Goal: Information Seeking & Learning: Learn about a topic

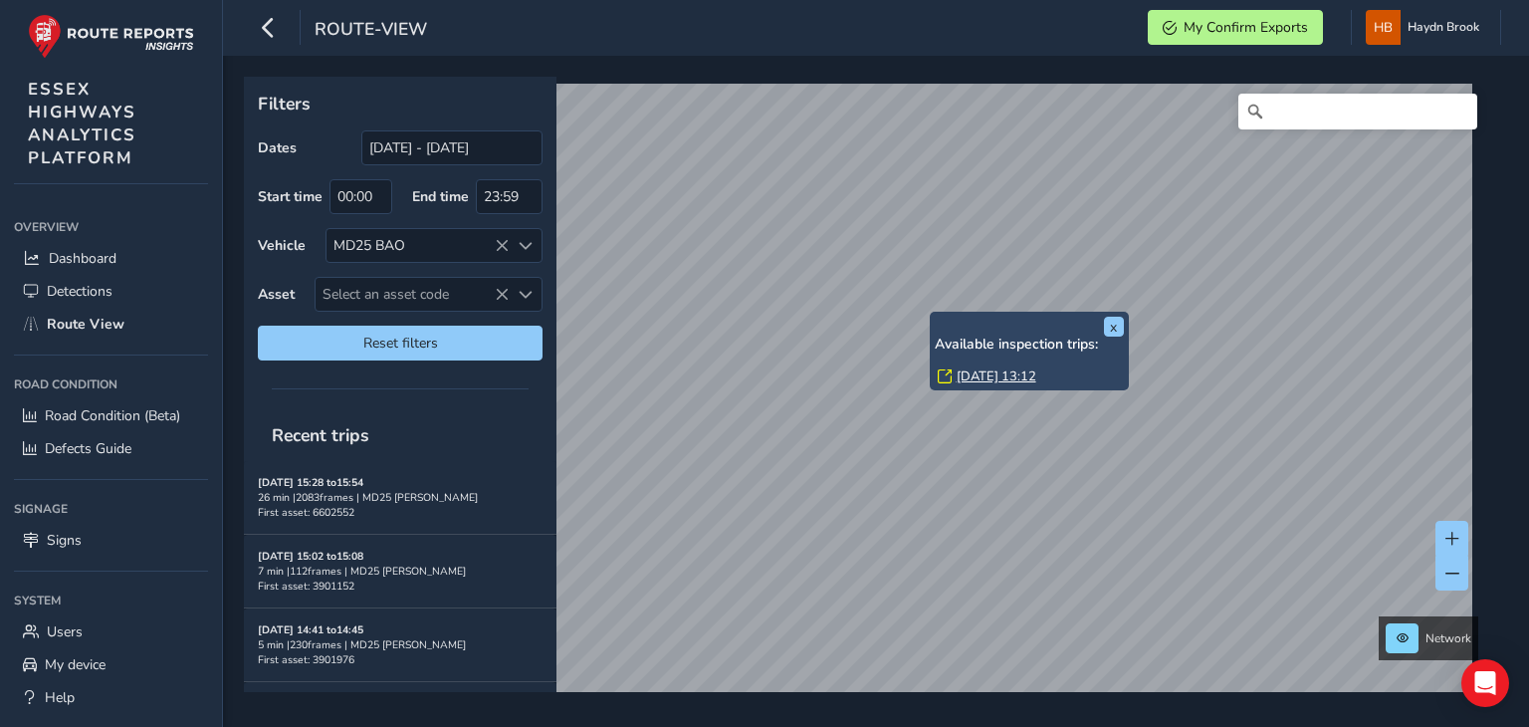
click at [988, 374] on link "[DATE] 13:12" at bounding box center [997, 376] width 80 height 18
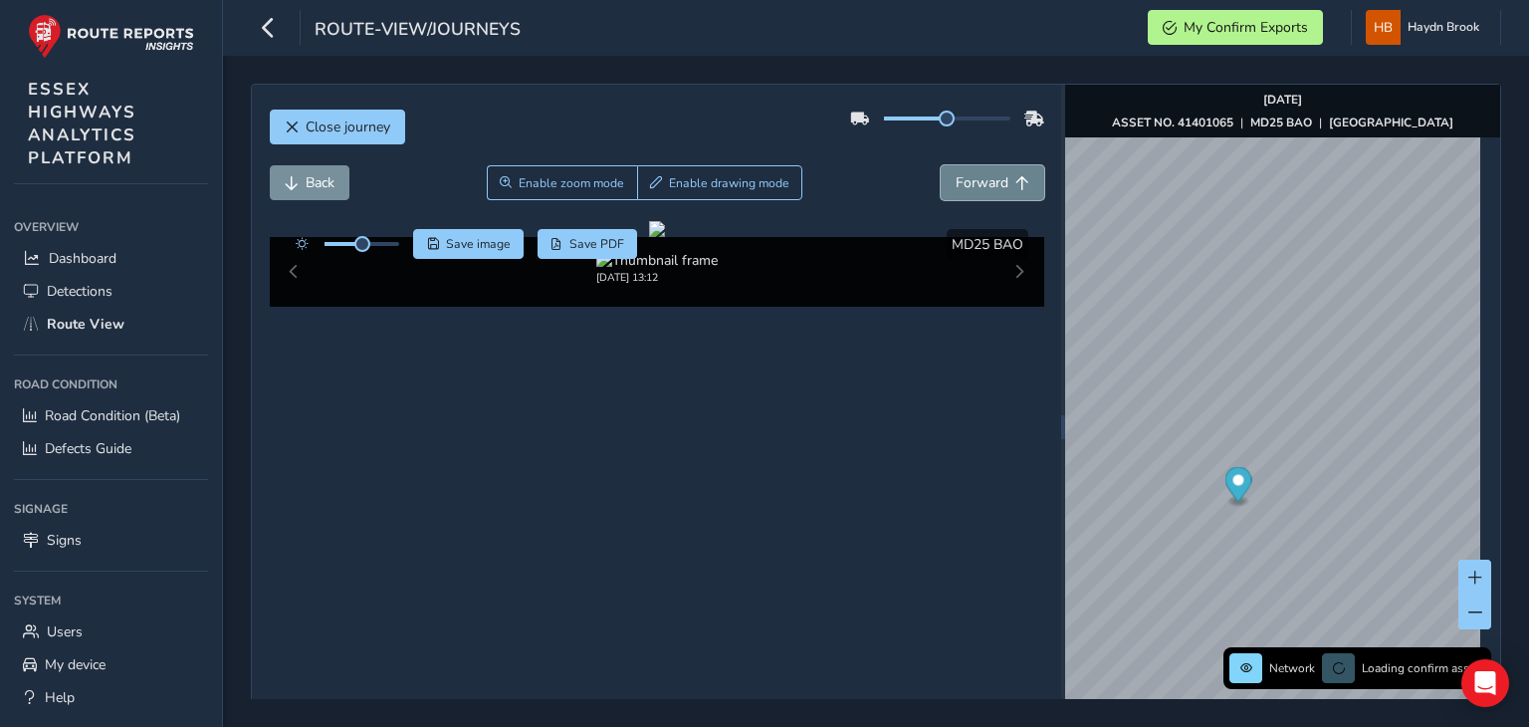
click at [966, 178] on span "Forward" at bounding box center [982, 182] width 53 height 19
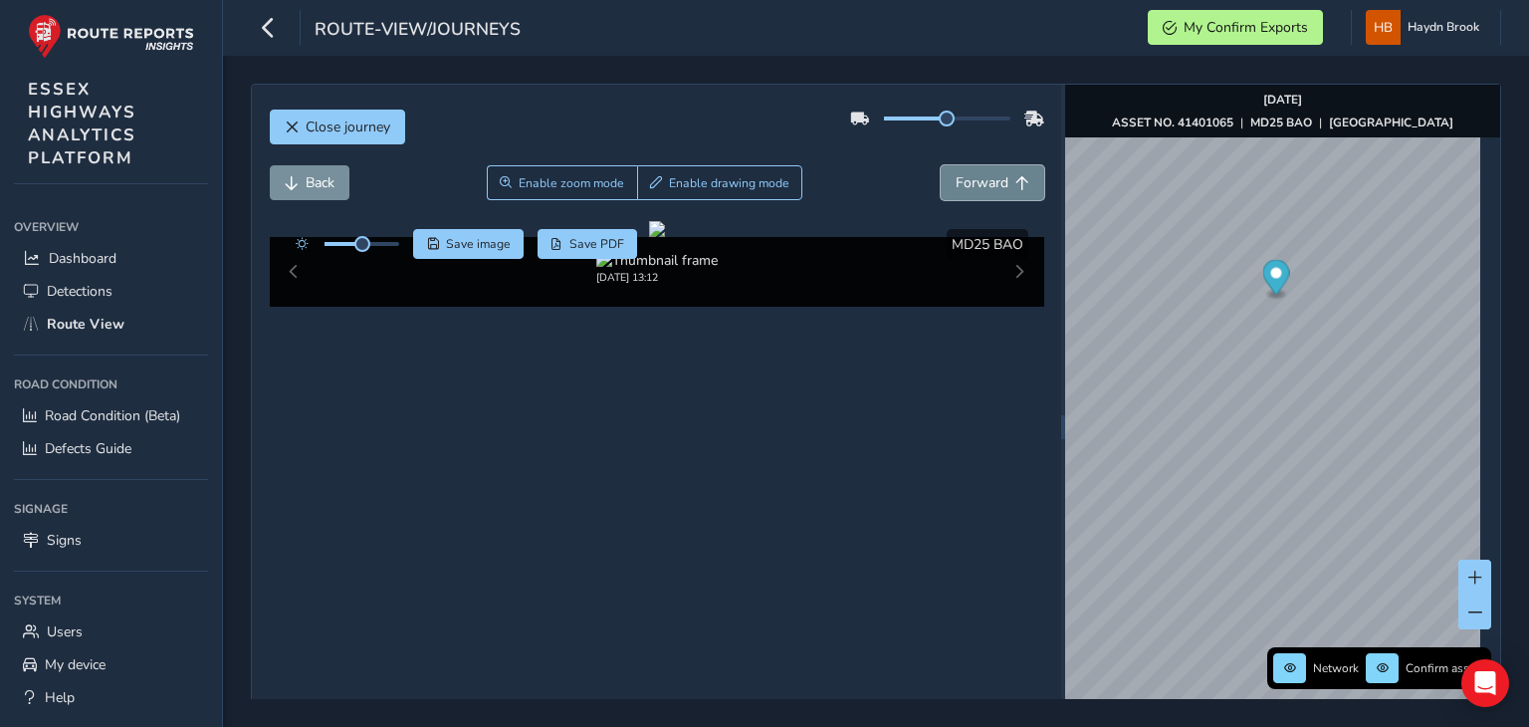
click at [962, 180] on span "Forward" at bounding box center [982, 182] width 53 height 19
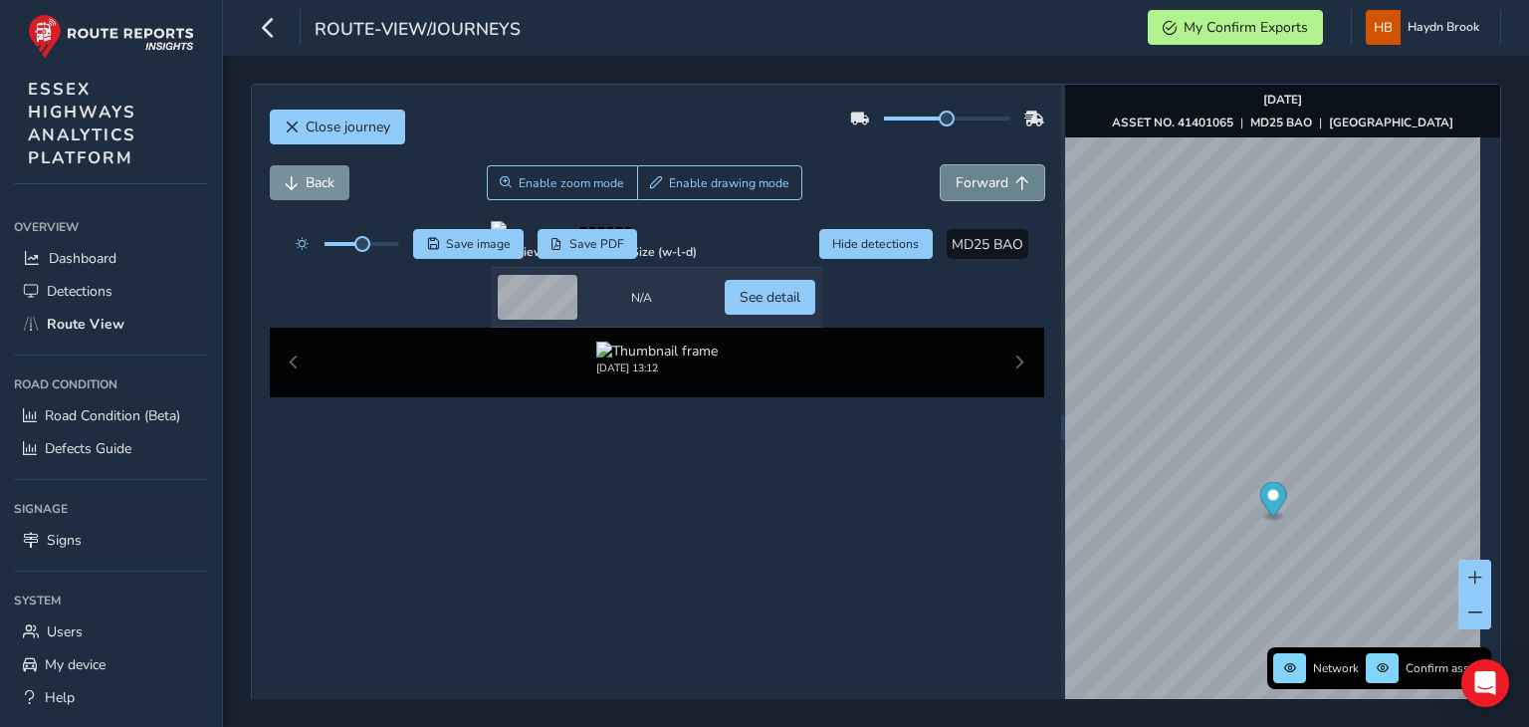
click at [974, 179] on span "Forward" at bounding box center [982, 182] width 53 height 19
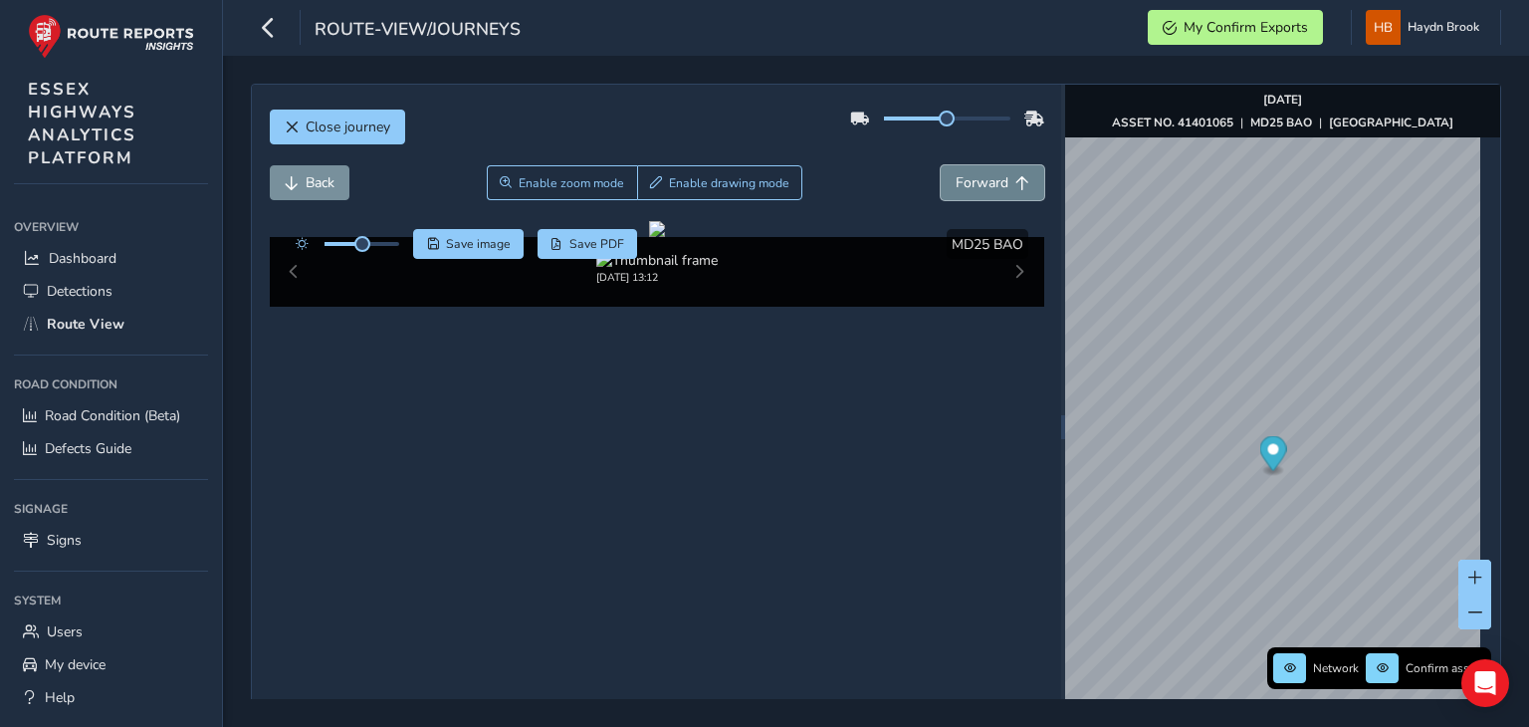
click at [974, 179] on span "Forward" at bounding box center [982, 182] width 53 height 19
click at [973, 179] on span "Forward" at bounding box center [982, 182] width 53 height 19
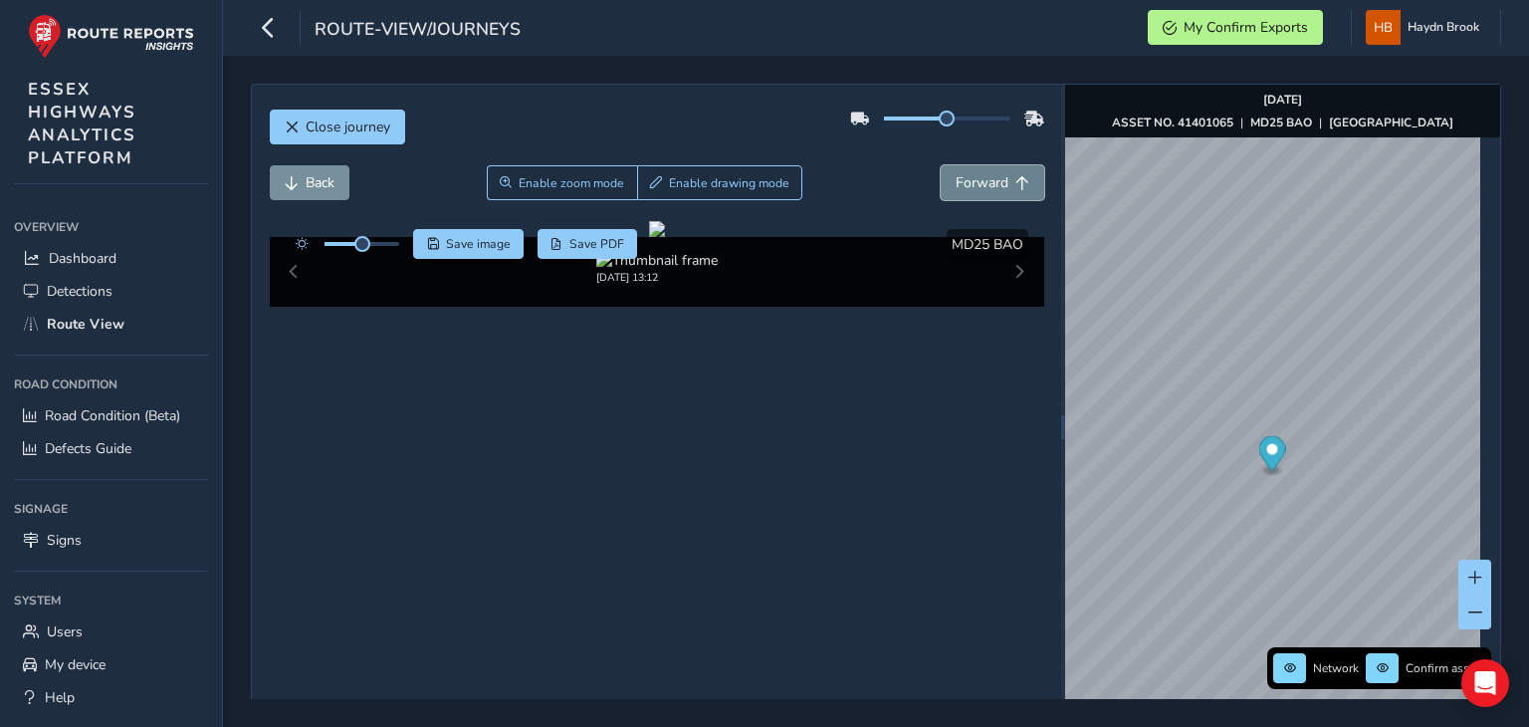
click at [973, 179] on span "Forward" at bounding box center [982, 182] width 53 height 19
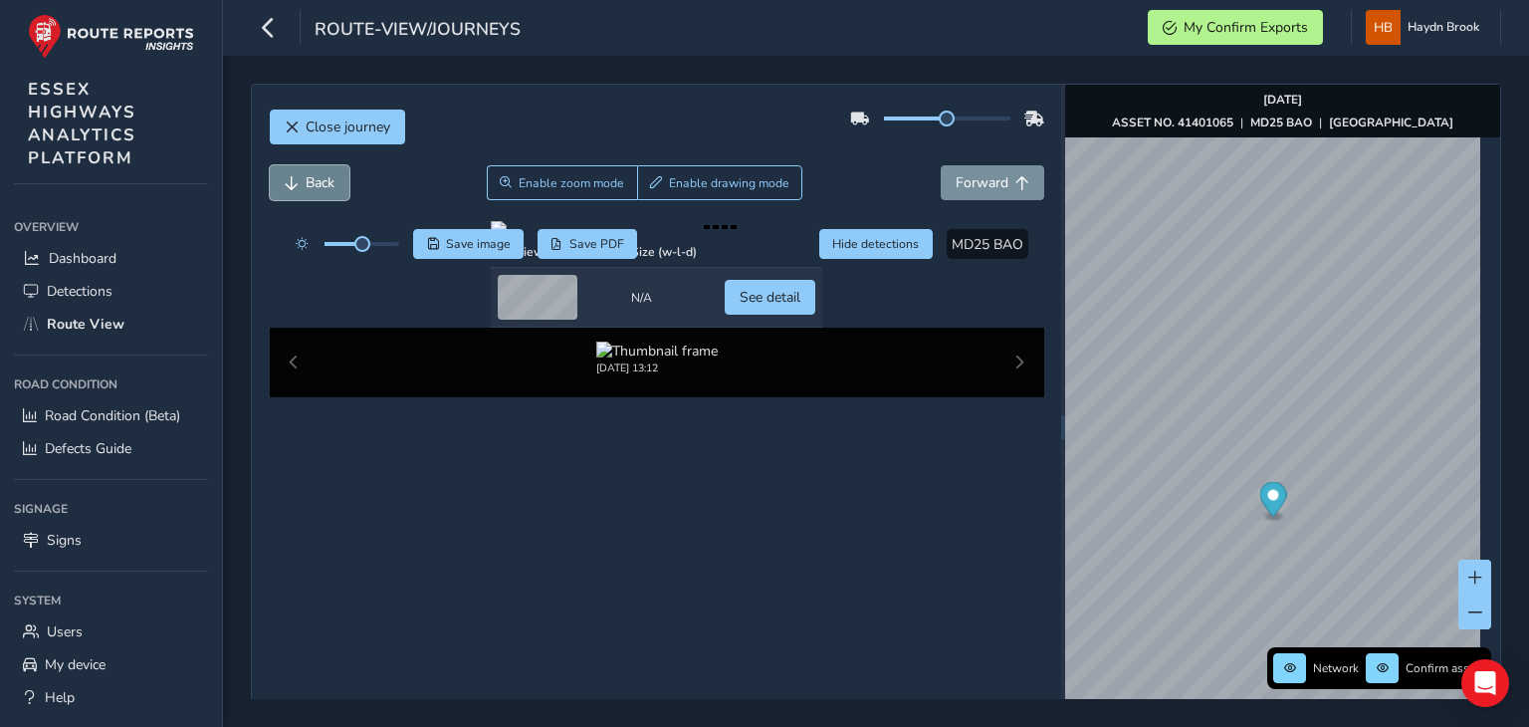
click at [298, 191] on button "Back" at bounding box center [310, 182] width 80 height 35
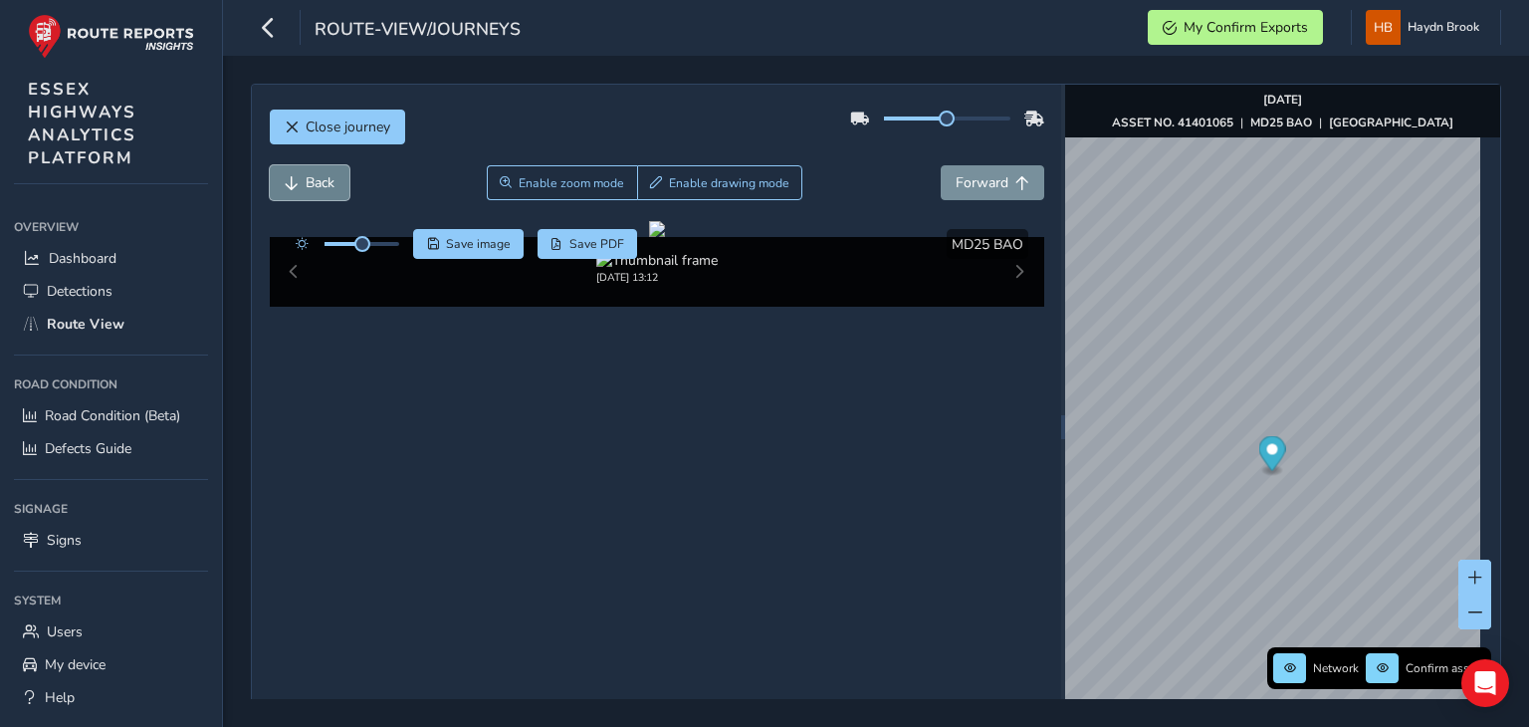
click at [298, 191] on button "Back" at bounding box center [310, 182] width 80 height 35
click at [300, 186] on button "Back" at bounding box center [310, 182] width 80 height 35
click at [994, 180] on span "Forward" at bounding box center [982, 182] width 53 height 19
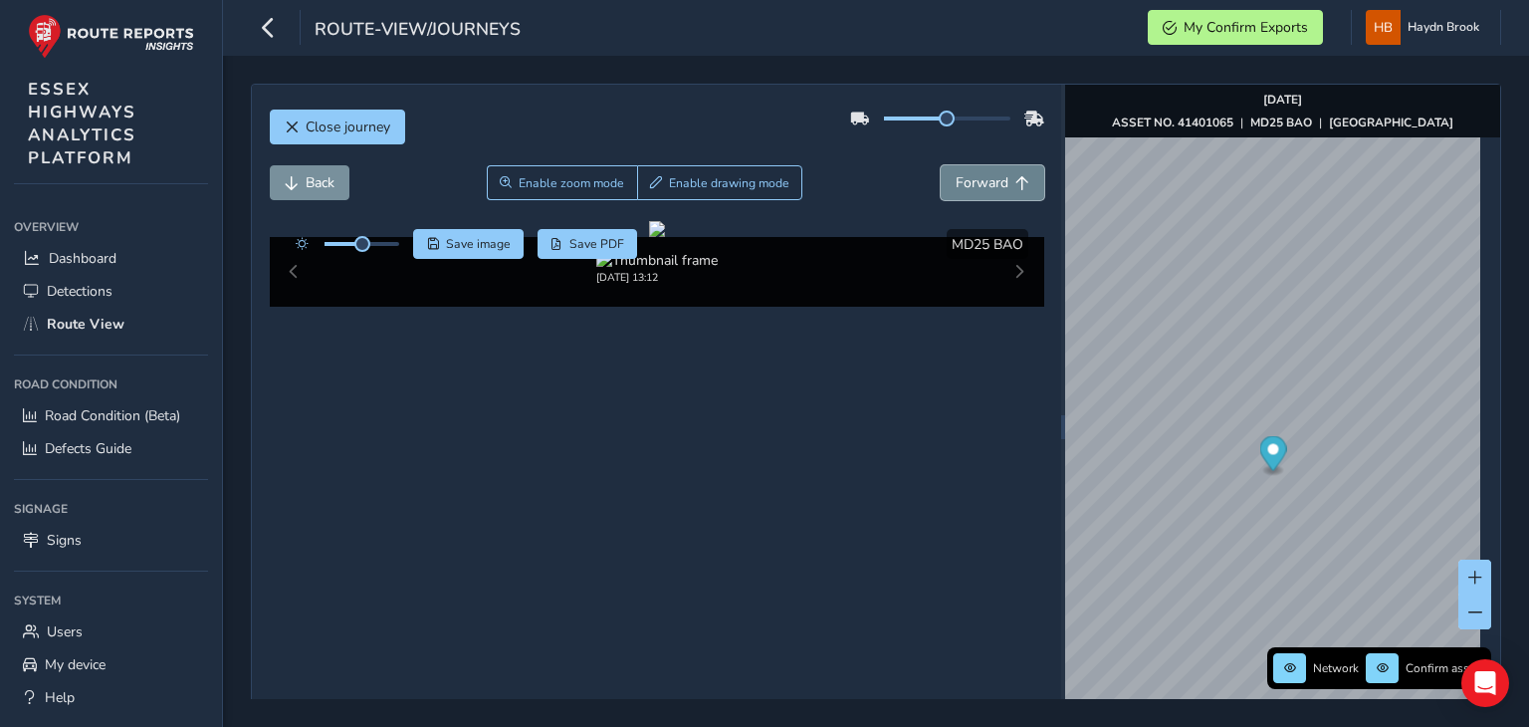
click at [994, 180] on span "Forward" at bounding box center [982, 182] width 53 height 19
click at [335, 180] on button "Back" at bounding box center [310, 182] width 80 height 35
click at [334, 180] on span "Back" at bounding box center [320, 182] width 29 height 19
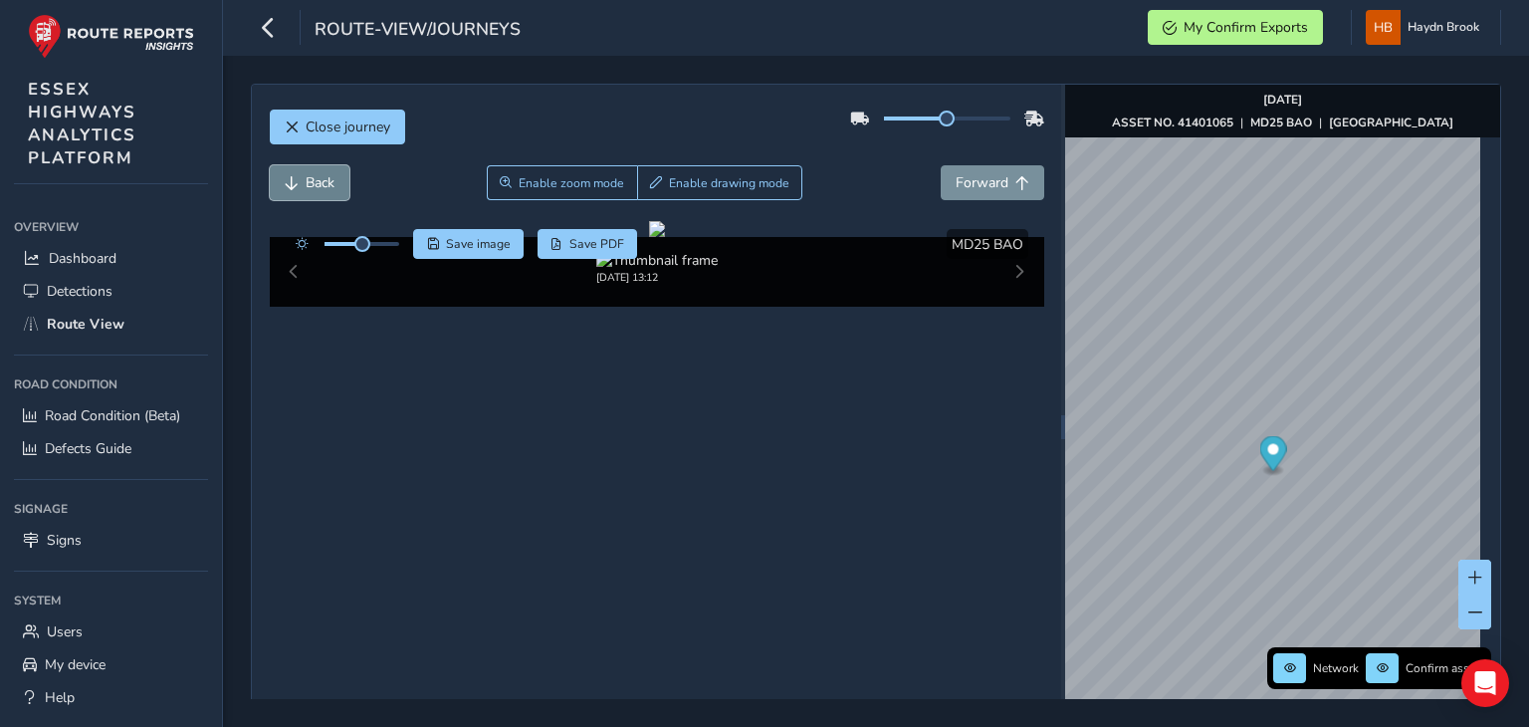
click at [334, 180] on span "Back" at bounding box center [320, 182] width 29 height 19
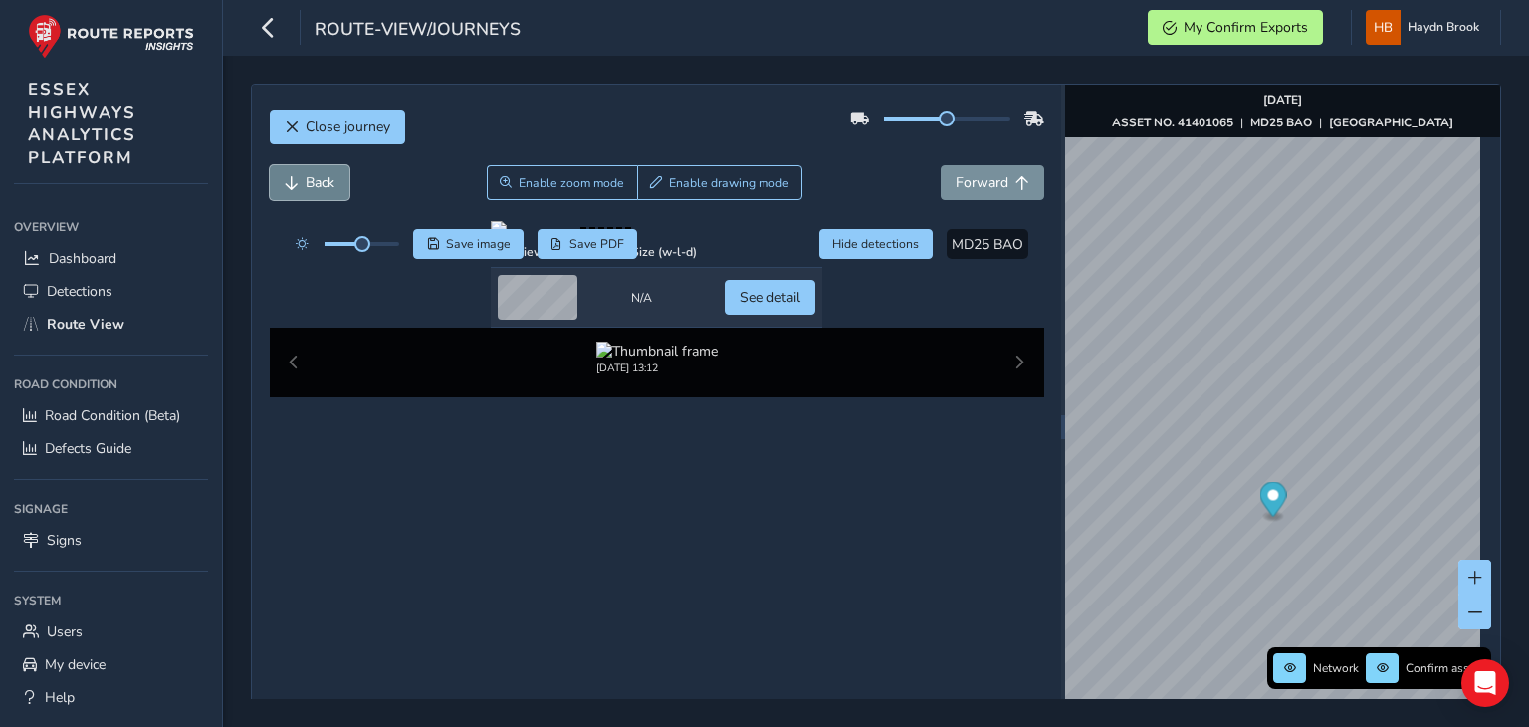
click at [334, 180] on span "Back" at bounding box center [320, 182] width 29 height 19
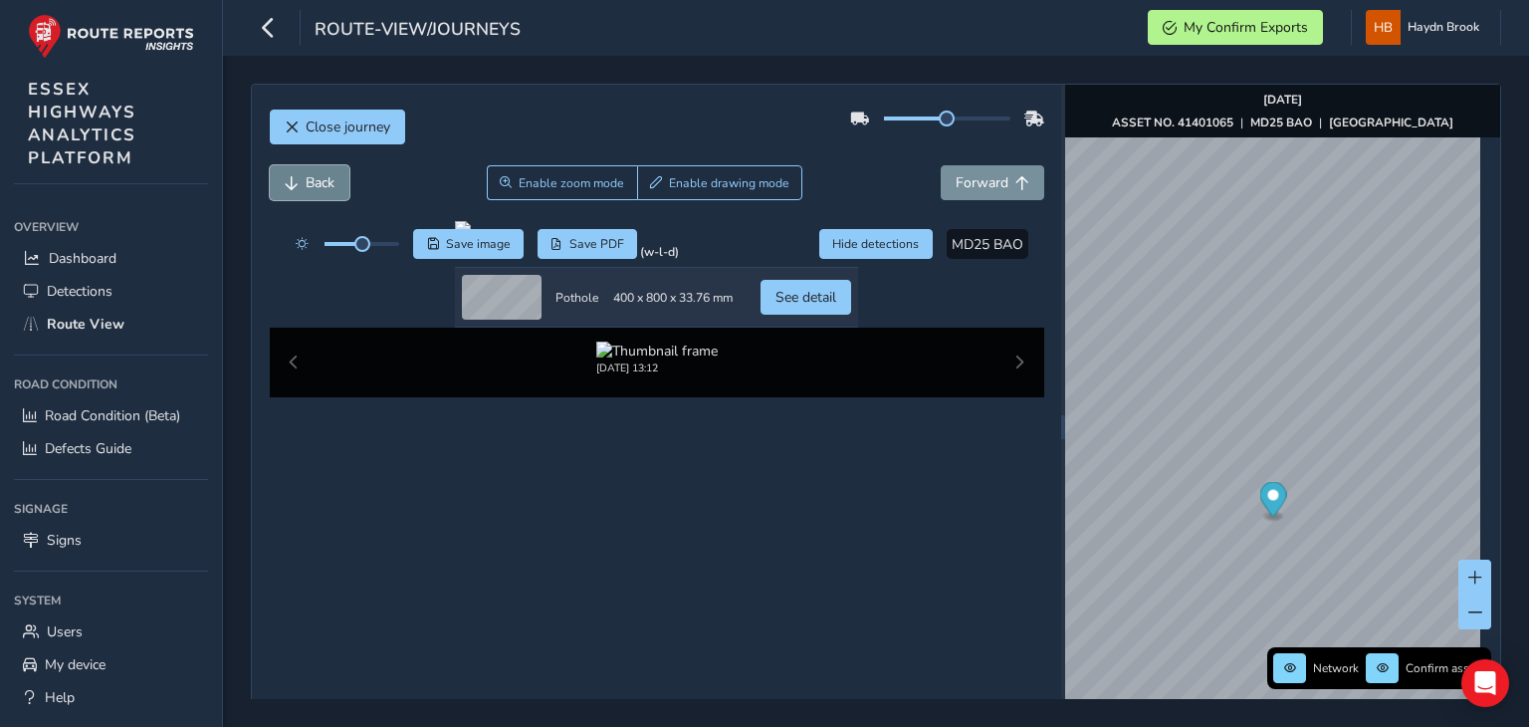
click at [334, 180] on span "Back" at bounding box center [320, 182] width 29 height 19
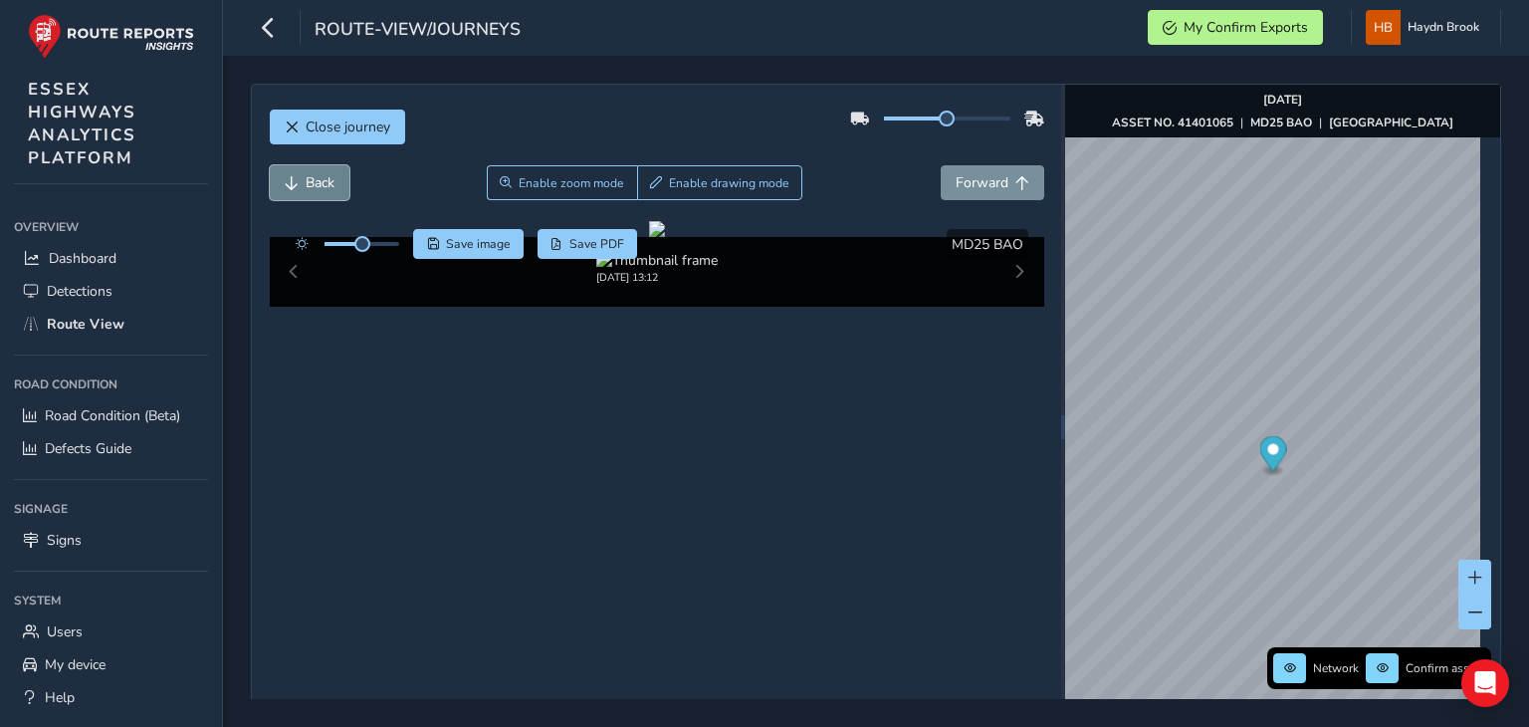
click at [334, 180] on span "Back" at bounding box center [320, 182] width 29 height 19
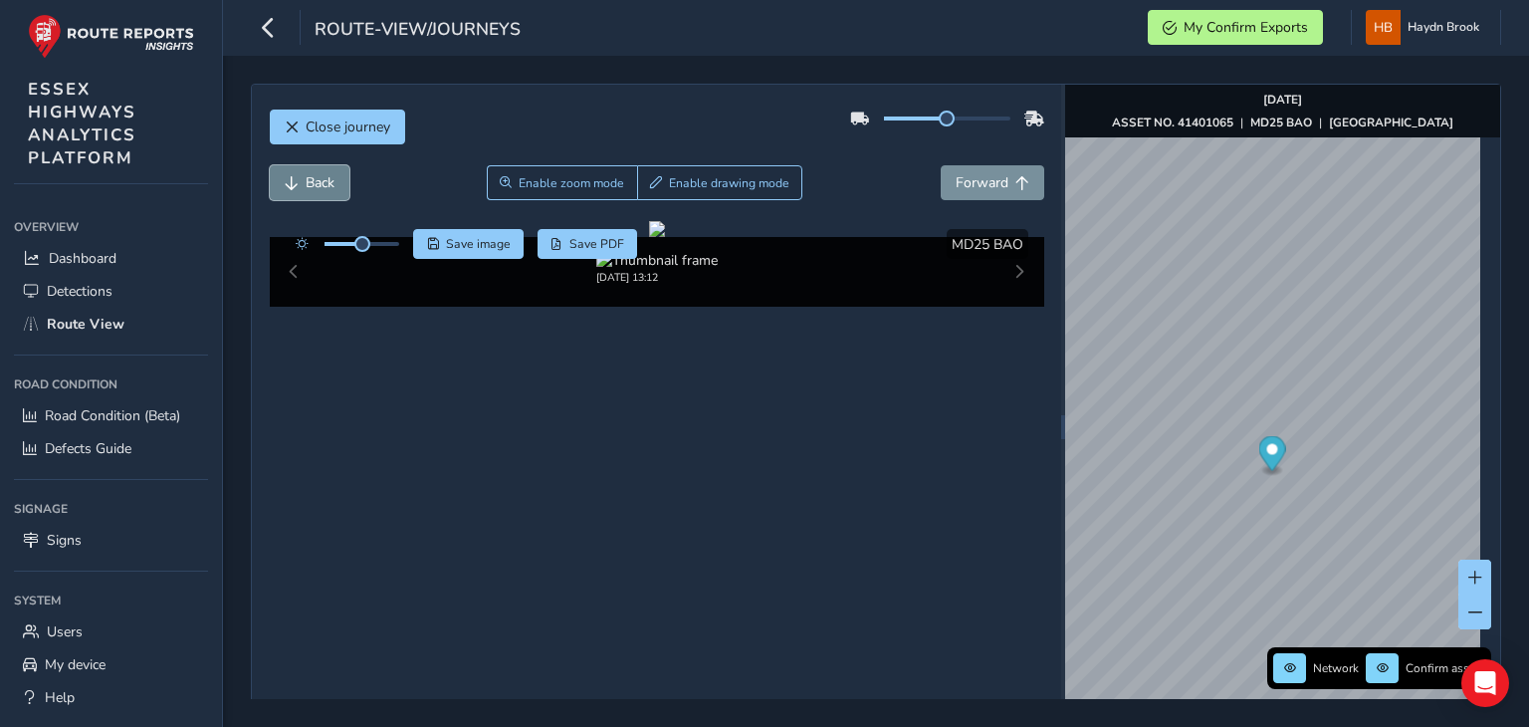
click at [334, 180] on span "Back" at bounding box center [320, 182] width 29 height 19
click at [990, 184] on span "Forward" at bounding box center [982, 182] width 53 height 19
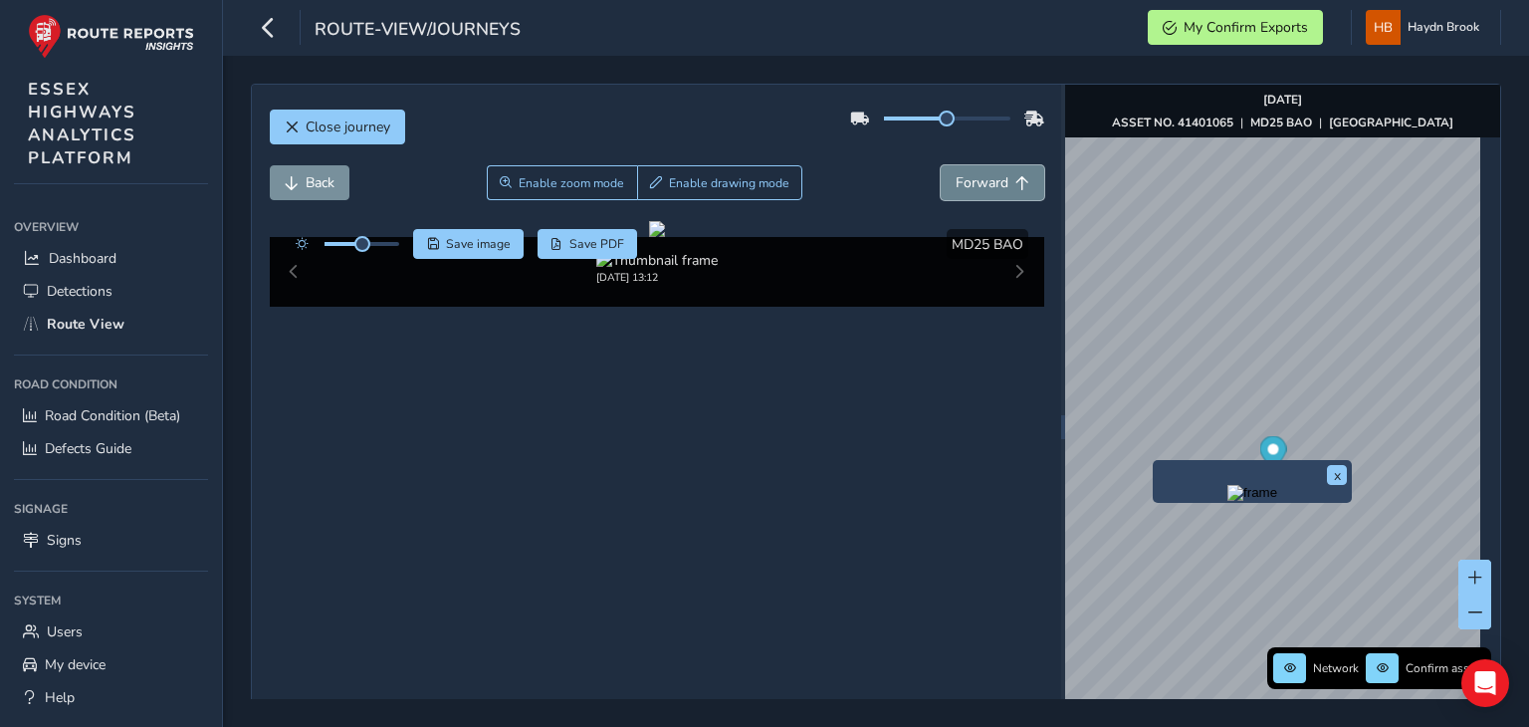
click at [990, 184] on span "Forward" at bounding box center [982, 182] width 53 height 19
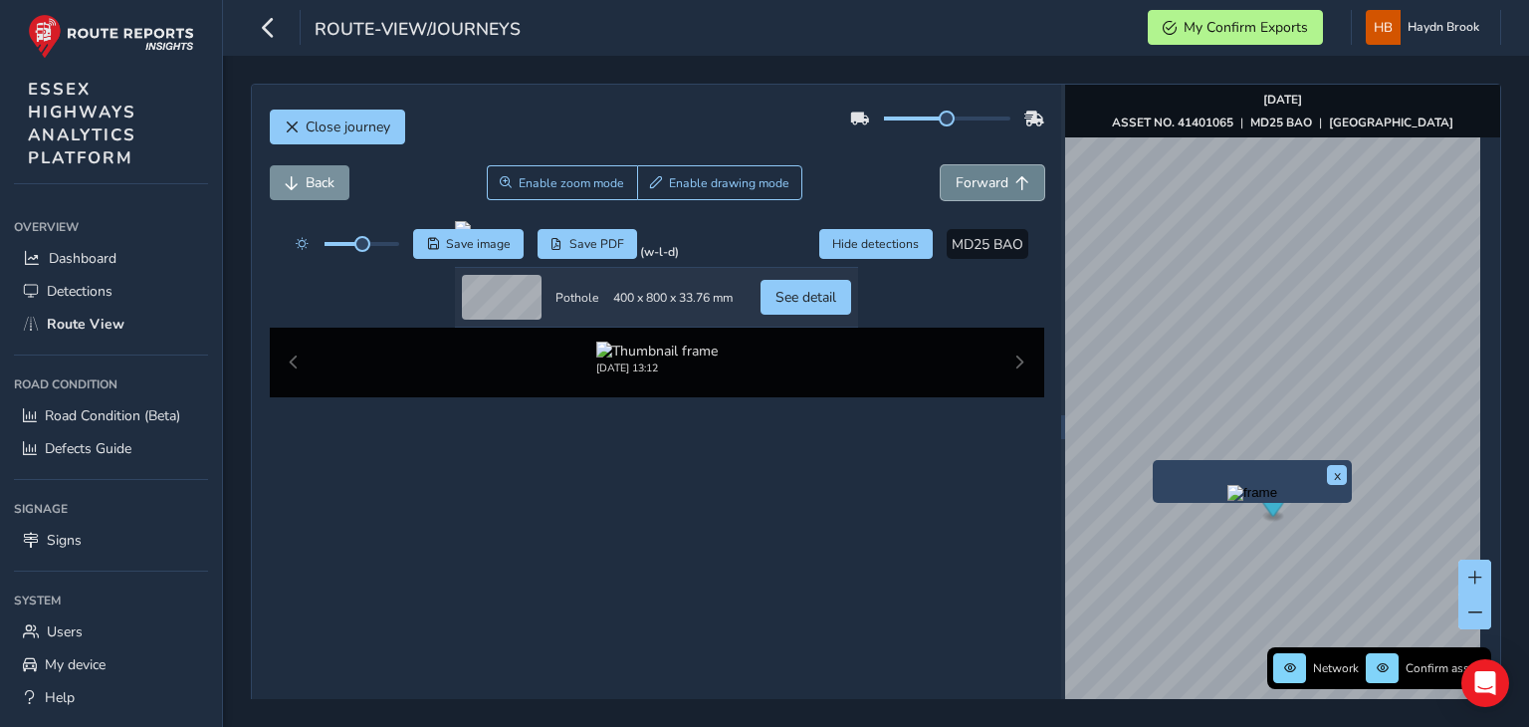
click at [990, 184] on span "Forward" at bounding box center [982, 182] width 53 height 19
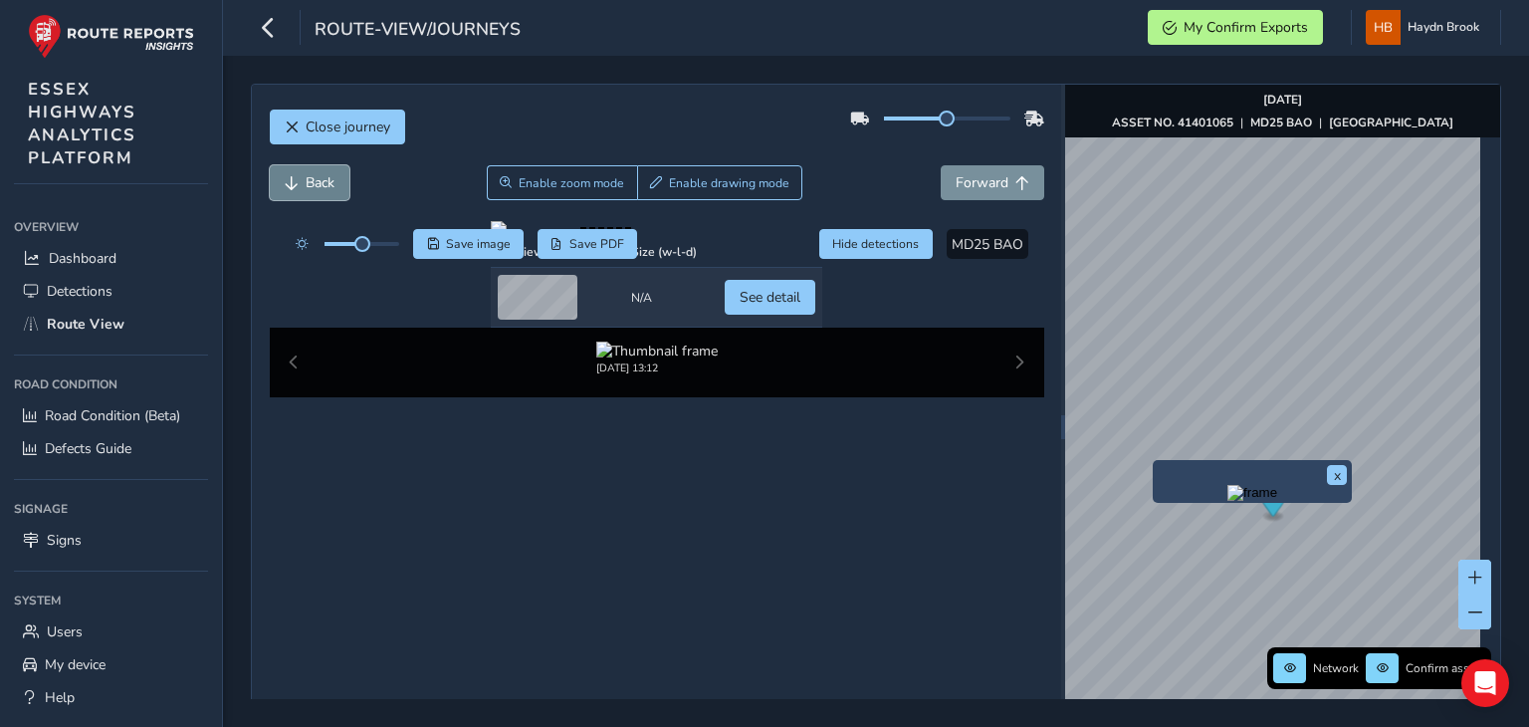
click at [316, 182] on span "Back" at bounding box center [320, 182] width 29 height 19
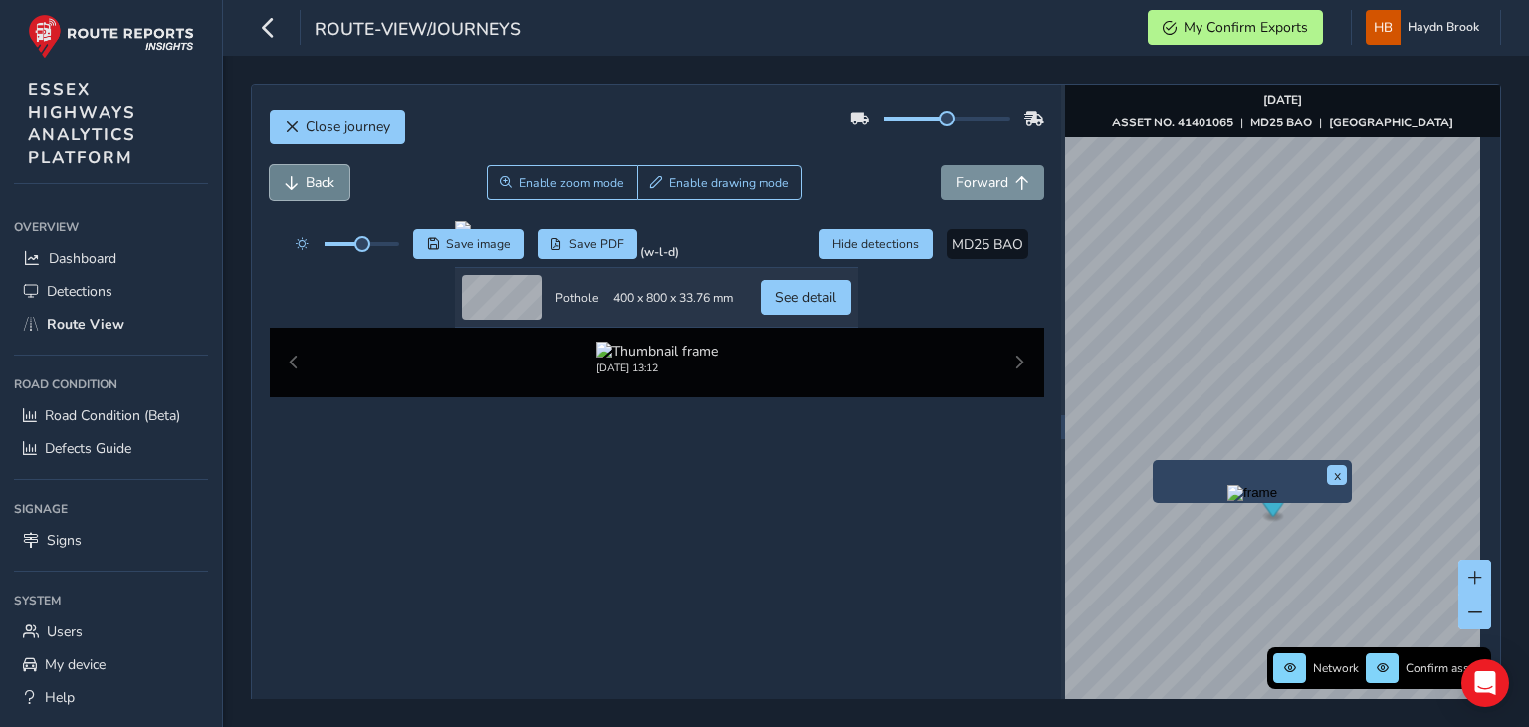
click at [316, 182] on span "Back" at bounding box center [320, 182] width 29 height 19
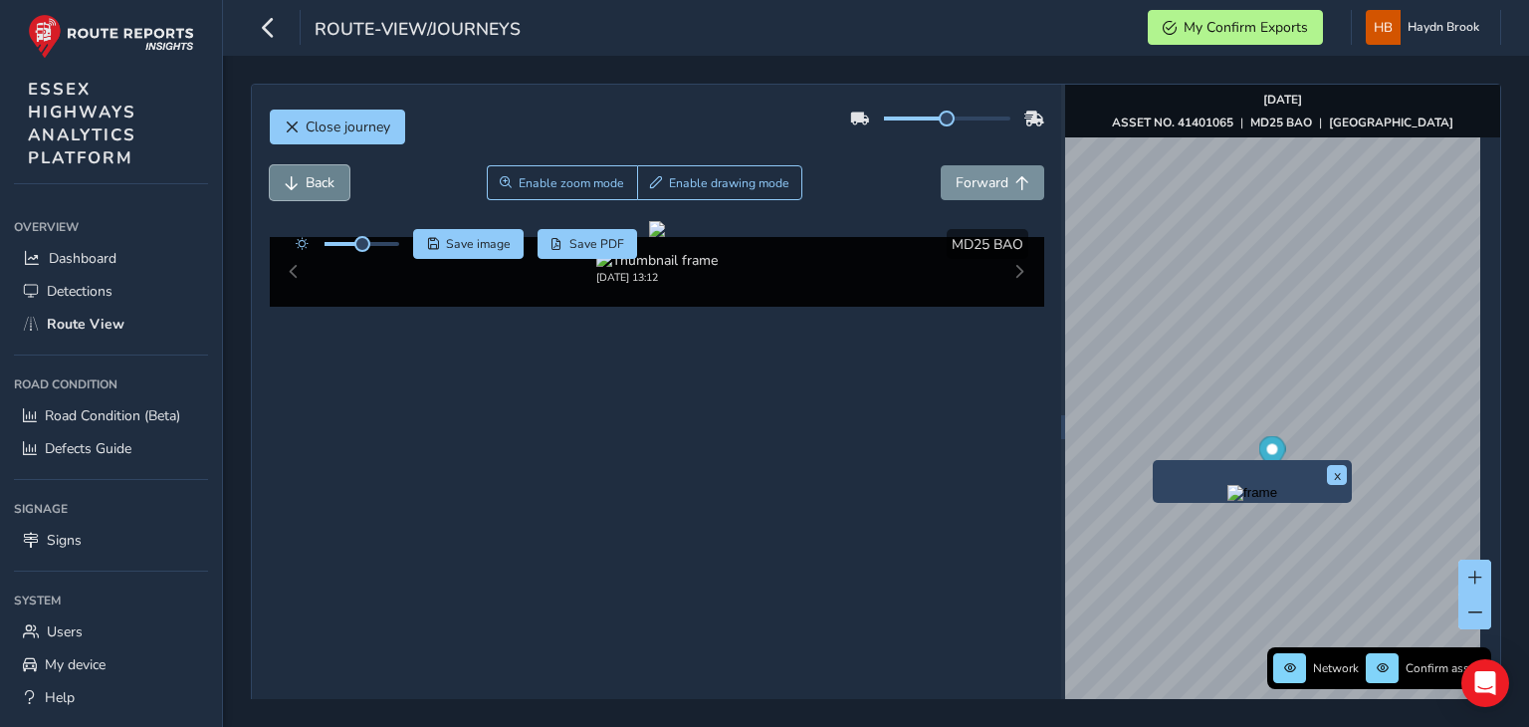
click at [316, 182] on span "Back" at bounding box center [320, 182] width 29 height 19
click at [317, 182] on span "Back" at bounding box center [320, 182] width 29 height 19
click at [317, 179] on span "Back" at bounding box center [320, 182] width 29 height 19
click at [317, 180] on span "Back" at bounding box center [320, 182] width 29 height 19
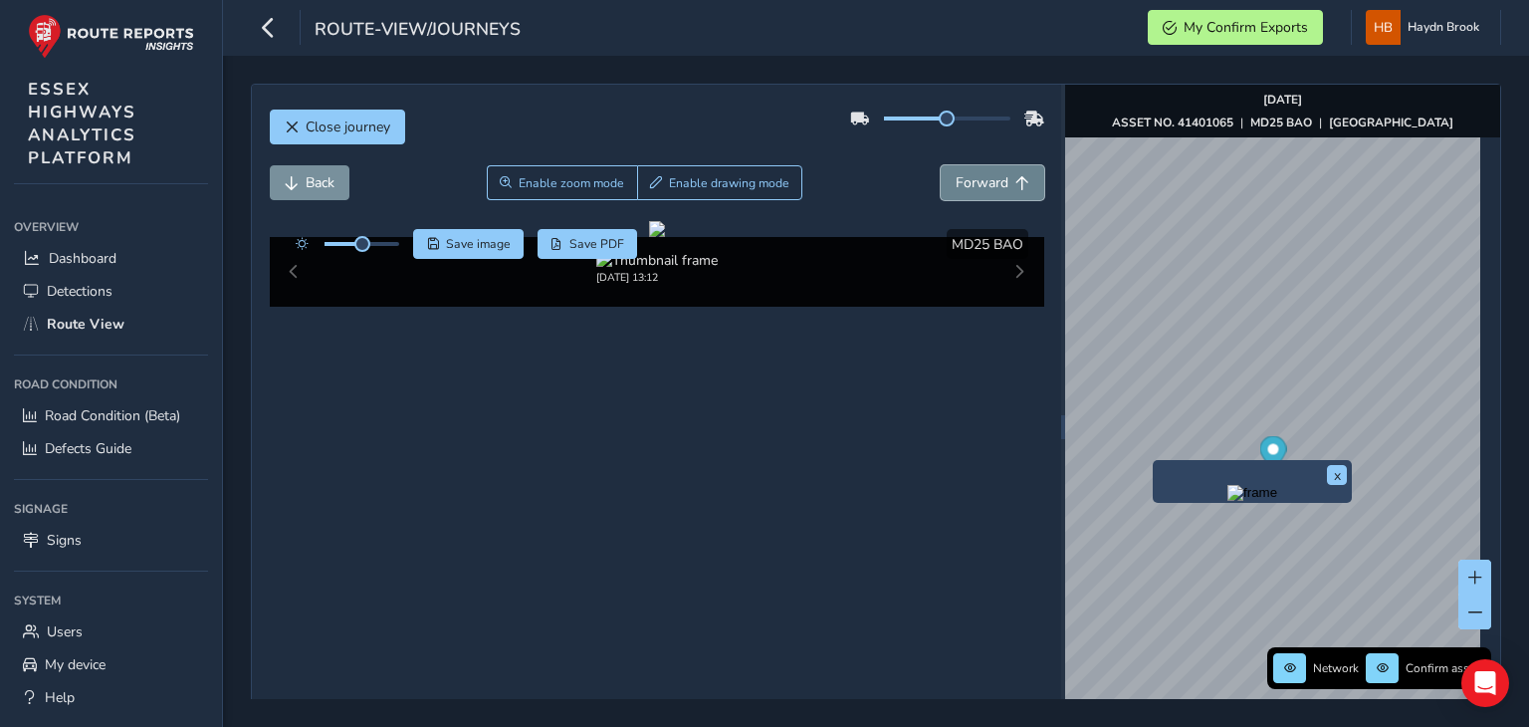
click at [967, 188] on span "Forward" at bounding box center [982, 182] width 53 height 19
click at [329, 183] on span "Back" at bounding box center [320, 182] width 29 height 19
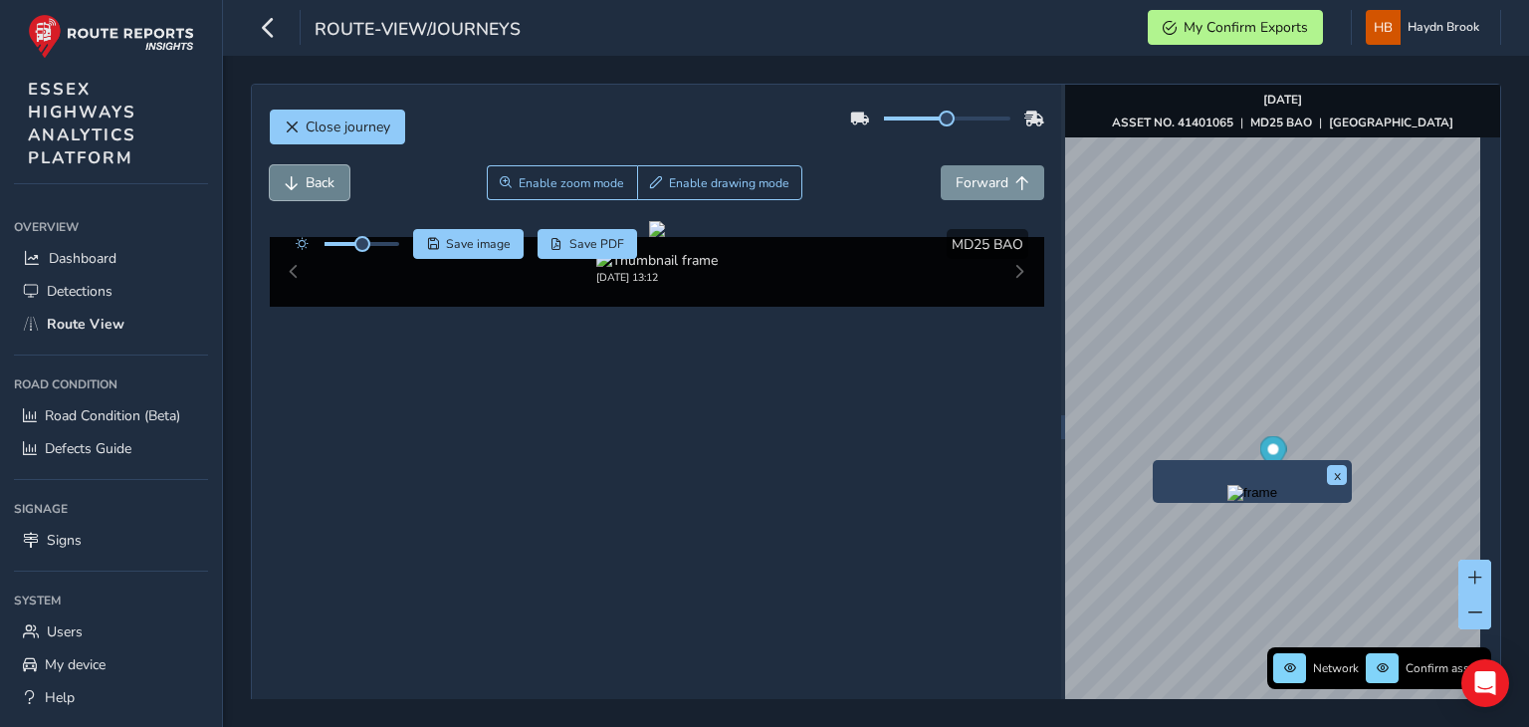
click at [329, 183] on span "Back" at bounding box center [320, 182] width 29 height 19
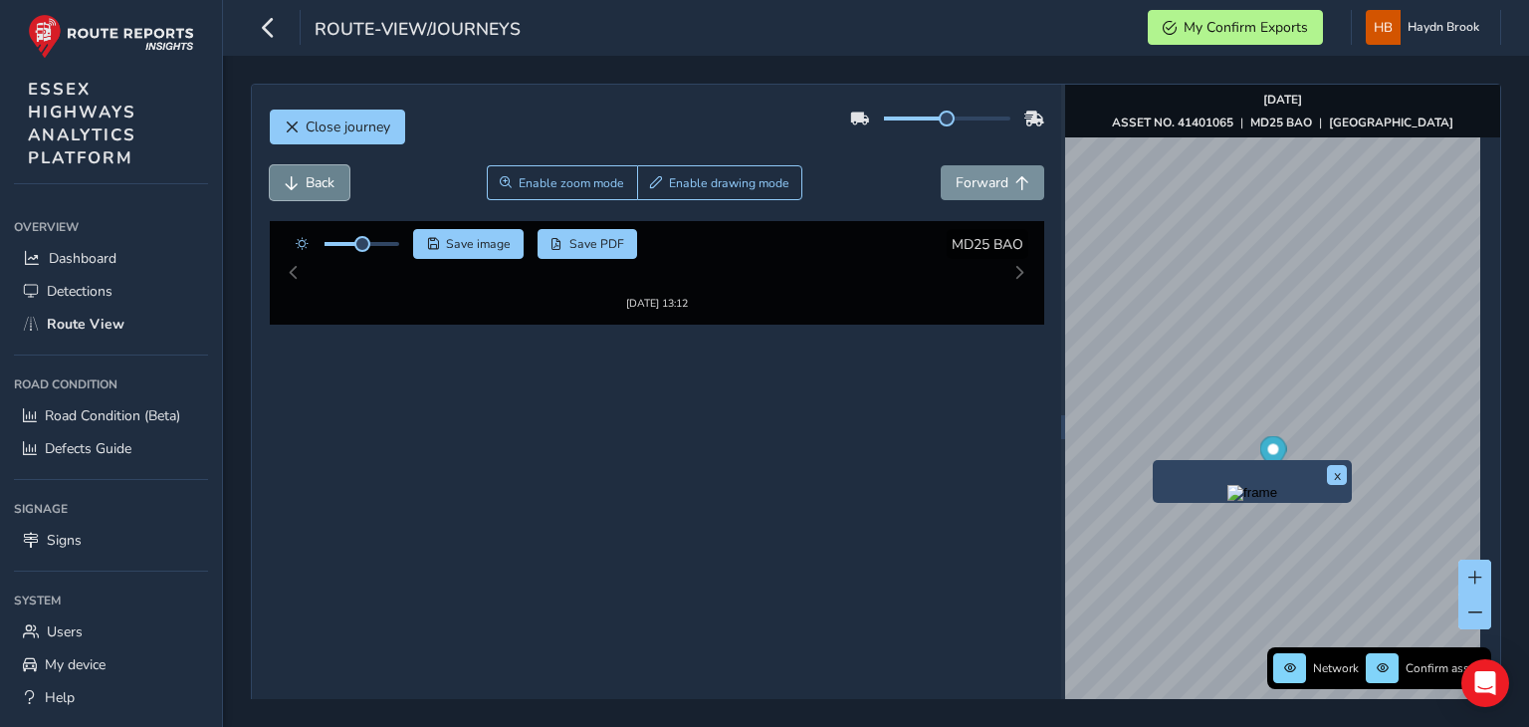
click at [329, 183] on span "Back" at bounding box center [320, 182] width 29 height 19
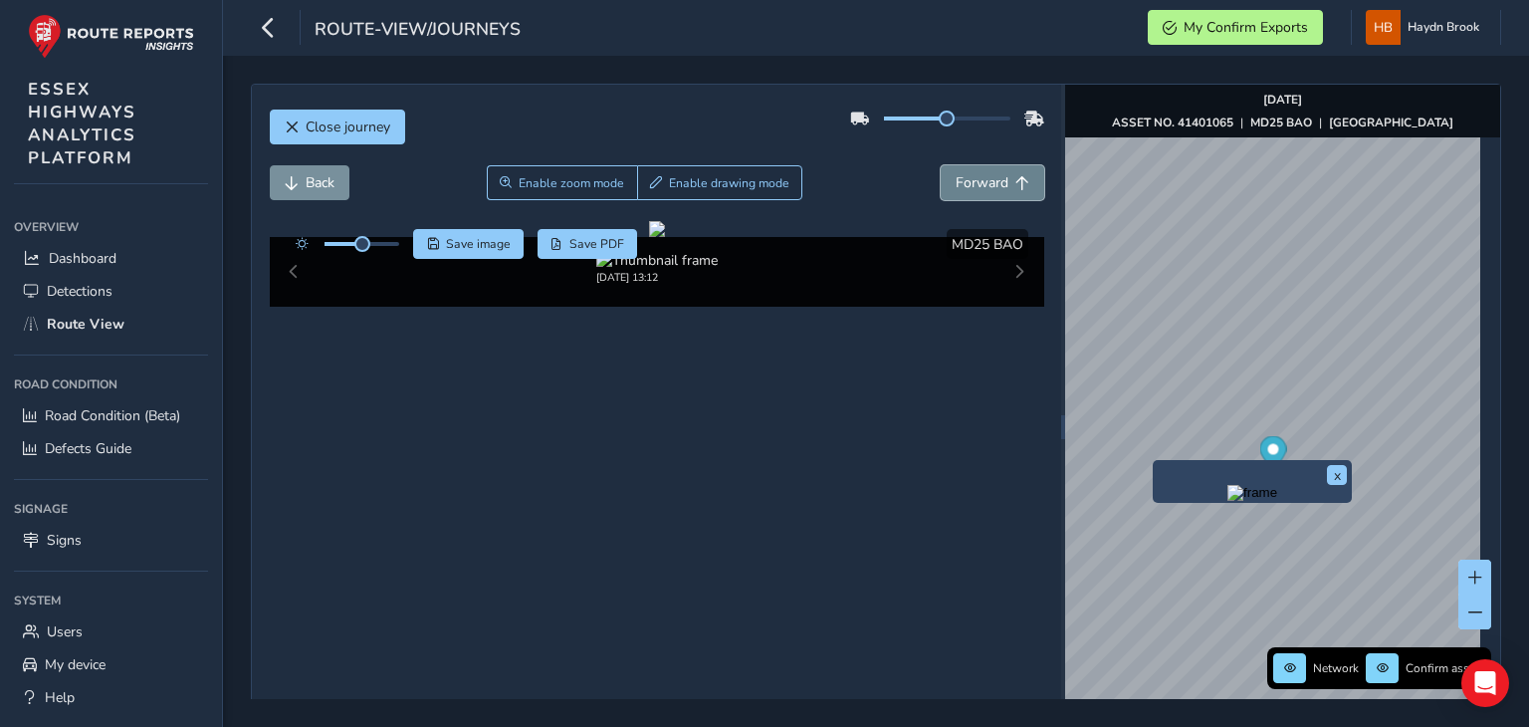
click at [976, 179] on span "Forward" at bounding box center [982, 182] width 53 height 19
click at [1341, 474] on button "x" at bounding box center [1337, 475] width 20 height 20
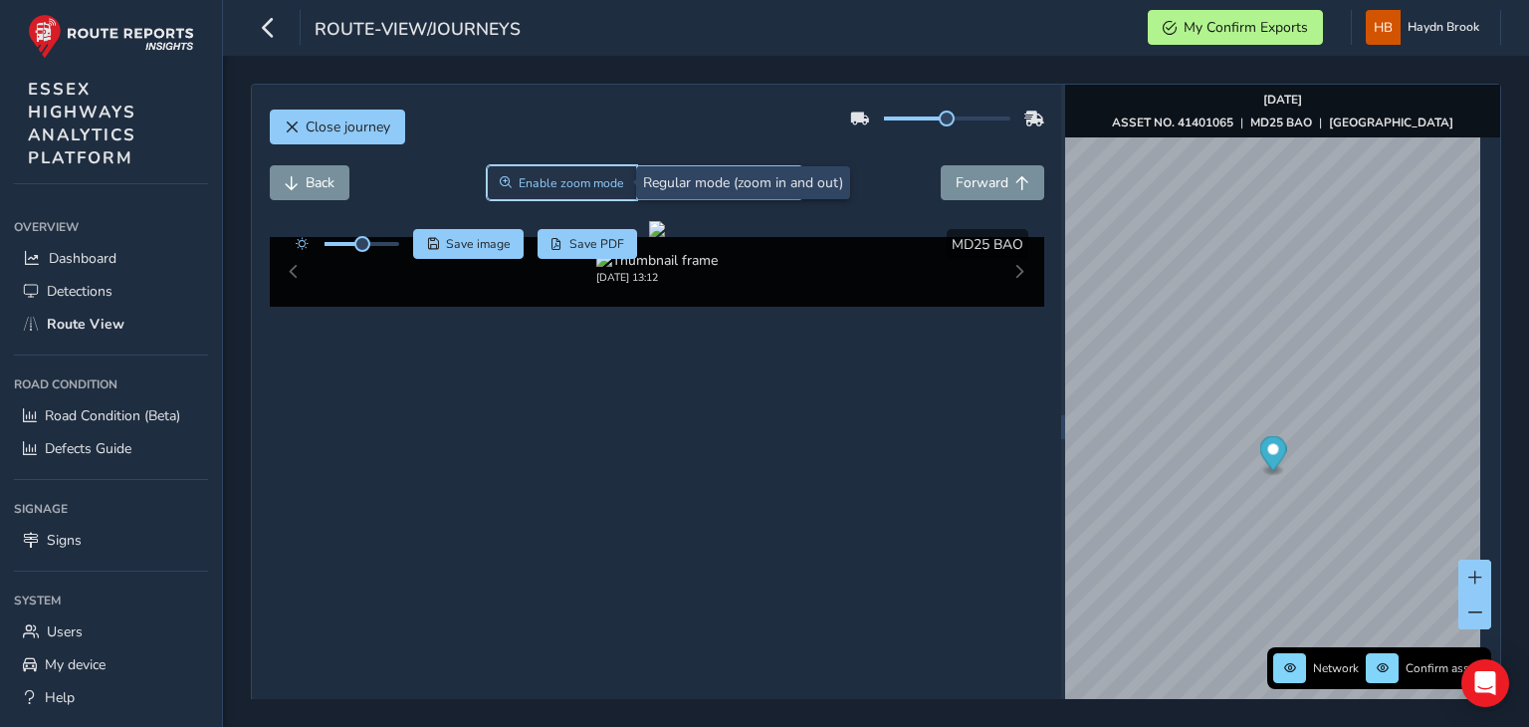
click at [589, 178] on span "Enable zoom mode" at bounding box center [572, 183] width 106 height 16
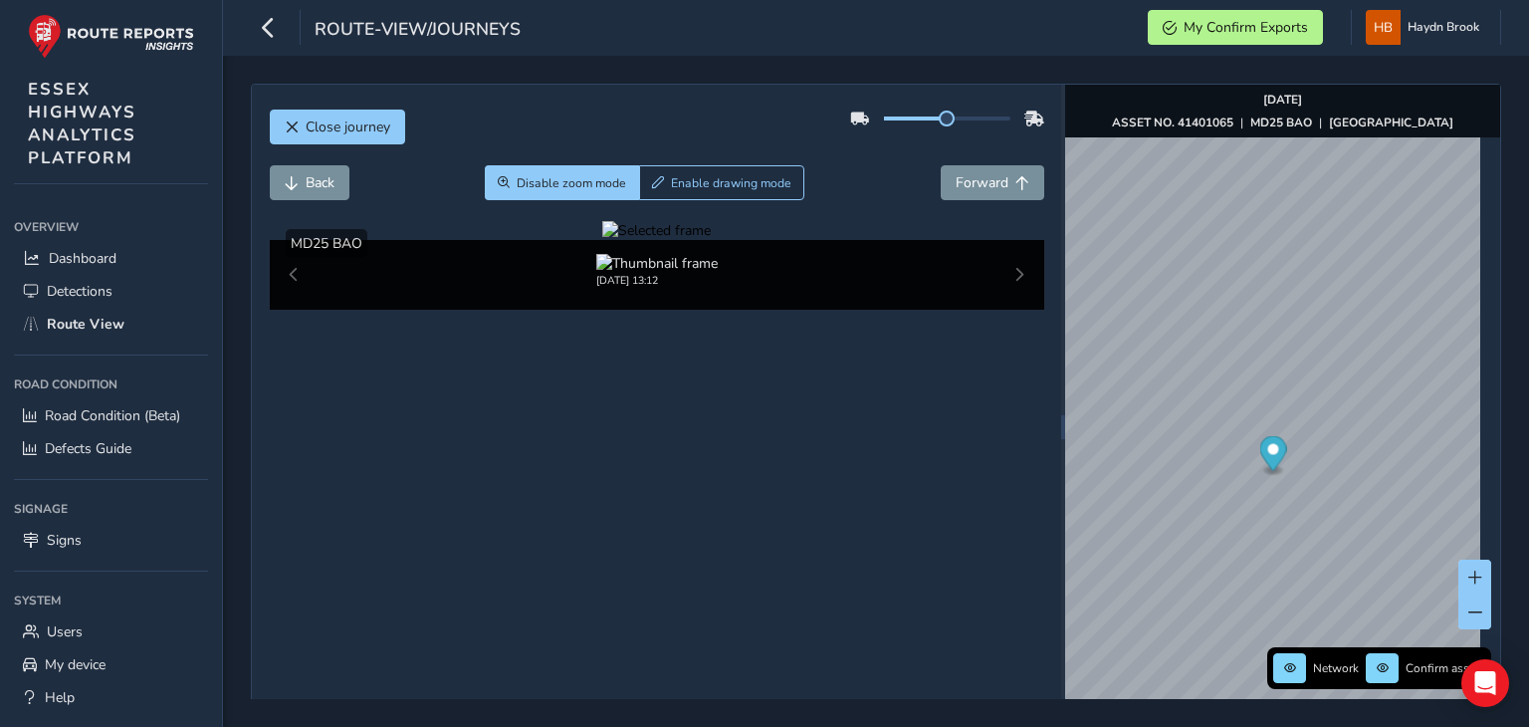
click at [602, 240] on div at bounding box center [656, 230] width 109 height 19
click at [587, 431] on img at bounding box center [1161, 449] width 2867 height 1613
click at [602, 240] on div at bounding box center [656, 230] width 109 height 19
click at [576, 435] on img at bounding box center [1191, 438] width 2867 height 1613
click at [602, 240] on div at bounding box center [656, 230] width 109 height 19
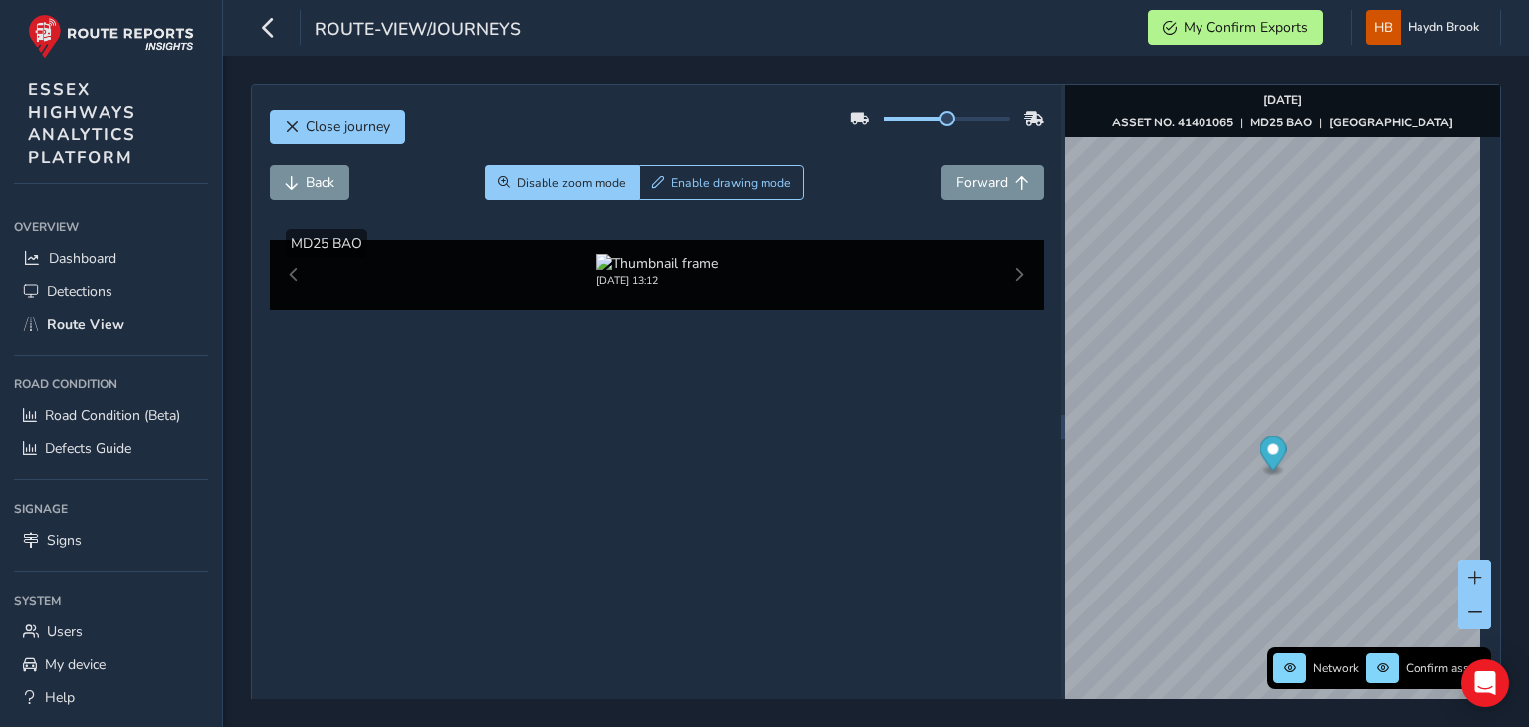
click at [573, 433] on img at bounding box center [1199, 444] width 2867 height 1613
click at [602, 240] on div at bounding box center [656, 230] width 109 height 19
click at [614, 438] on img at bounding box center [1087, 430] width 2867 height 1613
click at [602, 240] on div at bounding box center [656, 230] width 109 height 19
click at [595, 438] on img at bounding box center [1139, 430] width 2867 height 1613
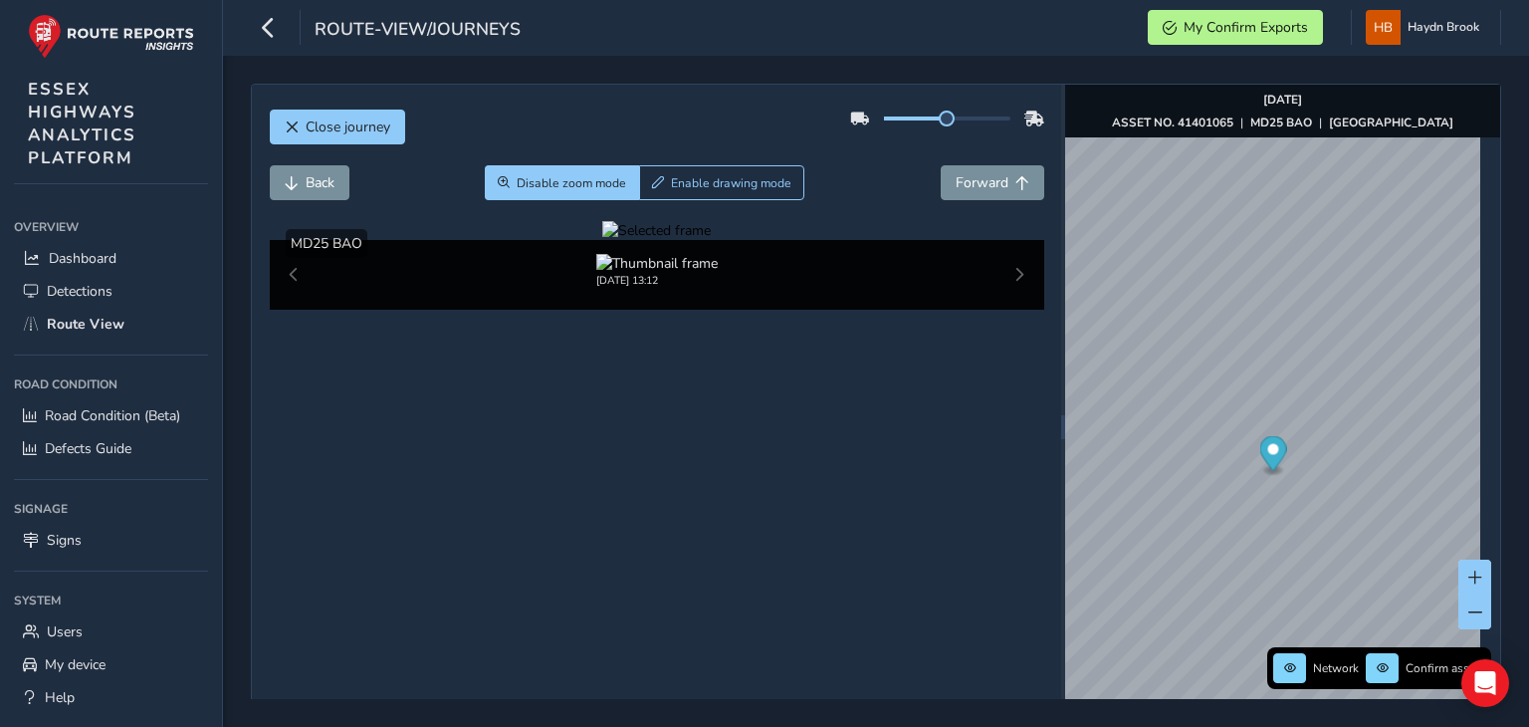
click at [602, 240] on div at bounding box center [656, 230] width 109 height 19
click at [577, 435] on img at bounding box center [1188, 438] width 2867 height 1613
click at [325, 133] on span "Close journey" at bounding box center [348, 126] width 85 height 19
